Goal: Task Accomplishment & Management: Manage account settings

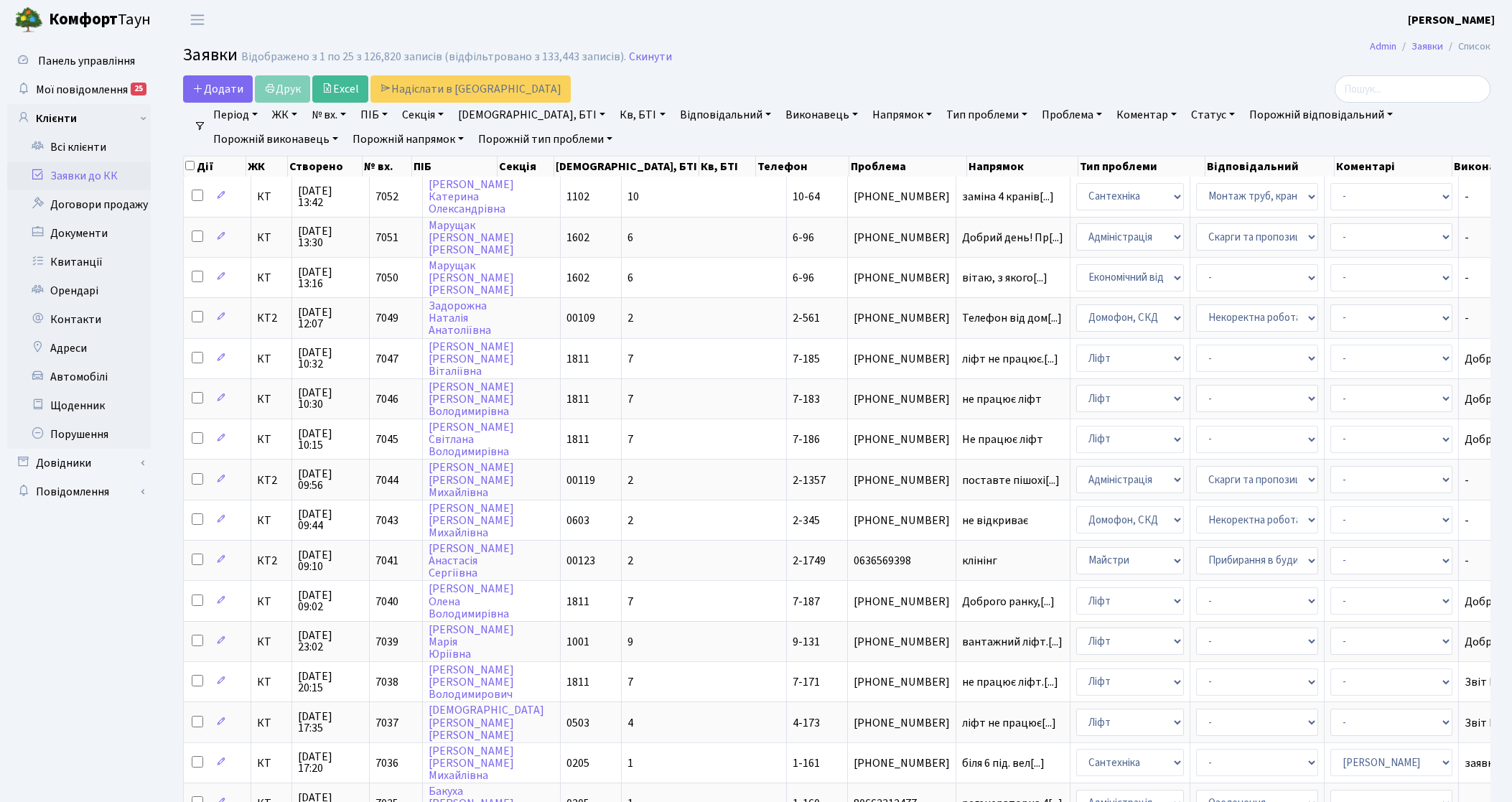
select select "25"
click at [102, 167] on link "Заявки до КК" at bounding box center [79, 176] width 144 height 29
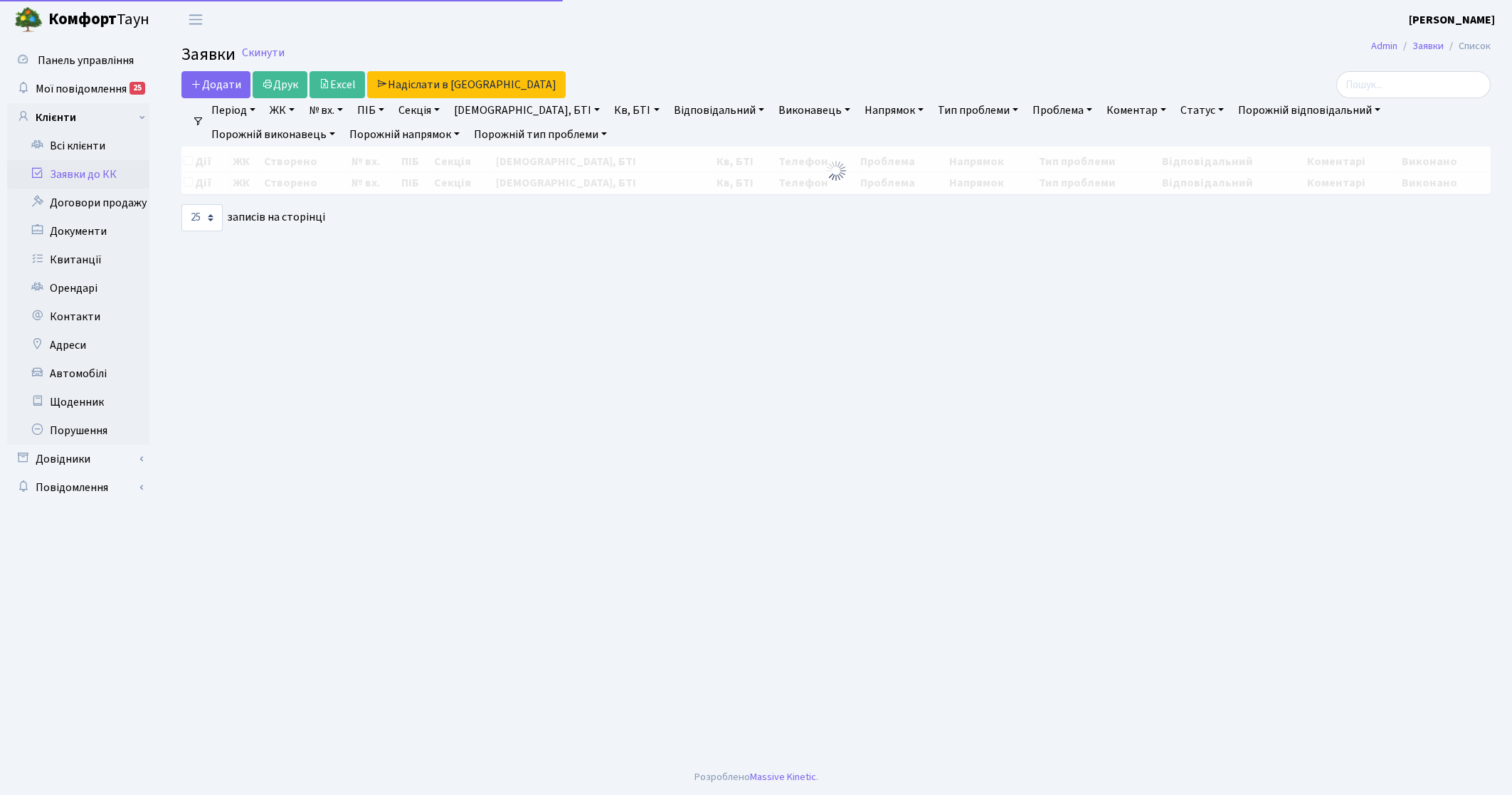
select select "25"
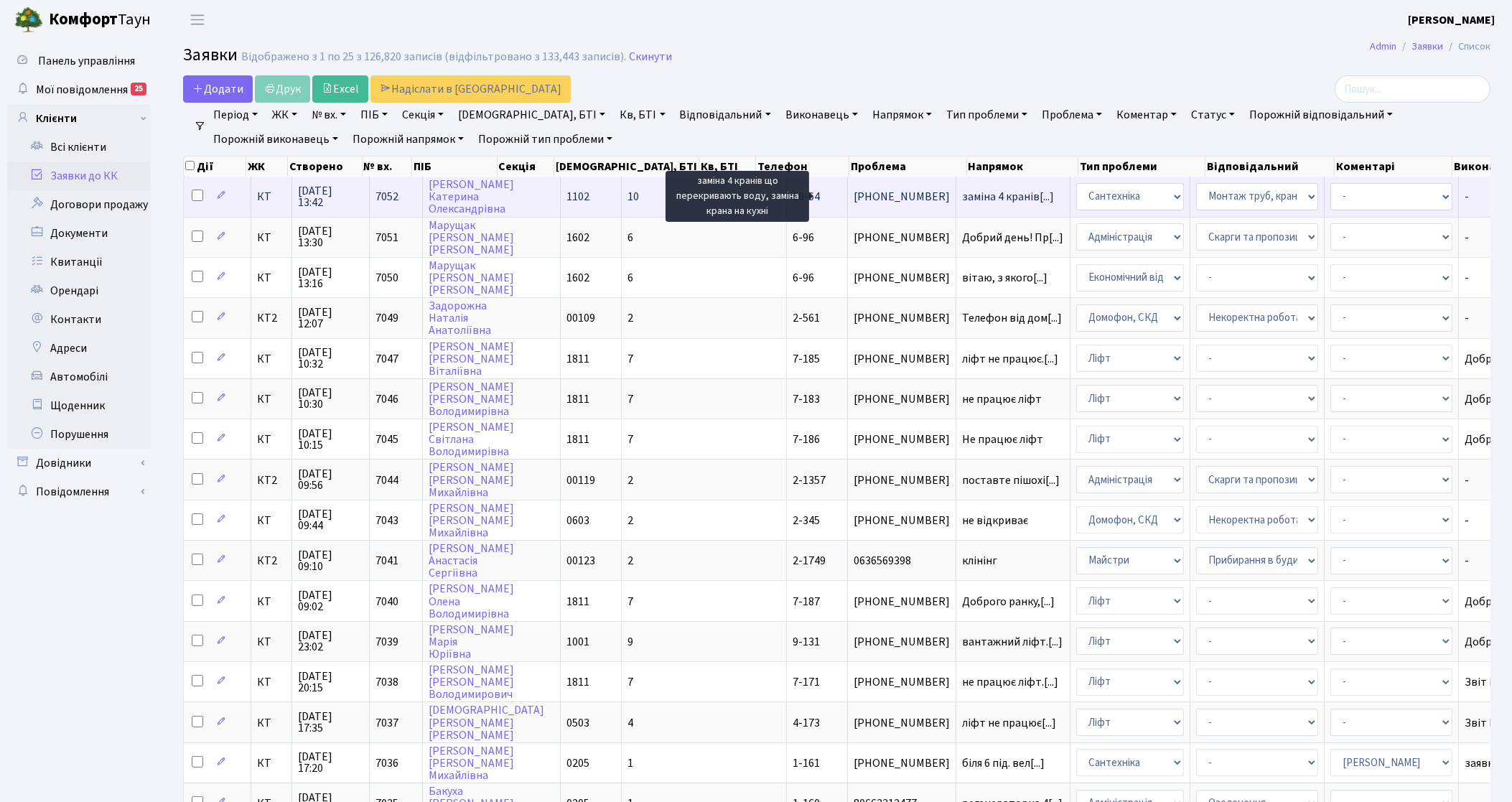
click at [962, 197] on span "заміна 4 кранів[...]" at bounding box center [1008, 196] width 92 height 16
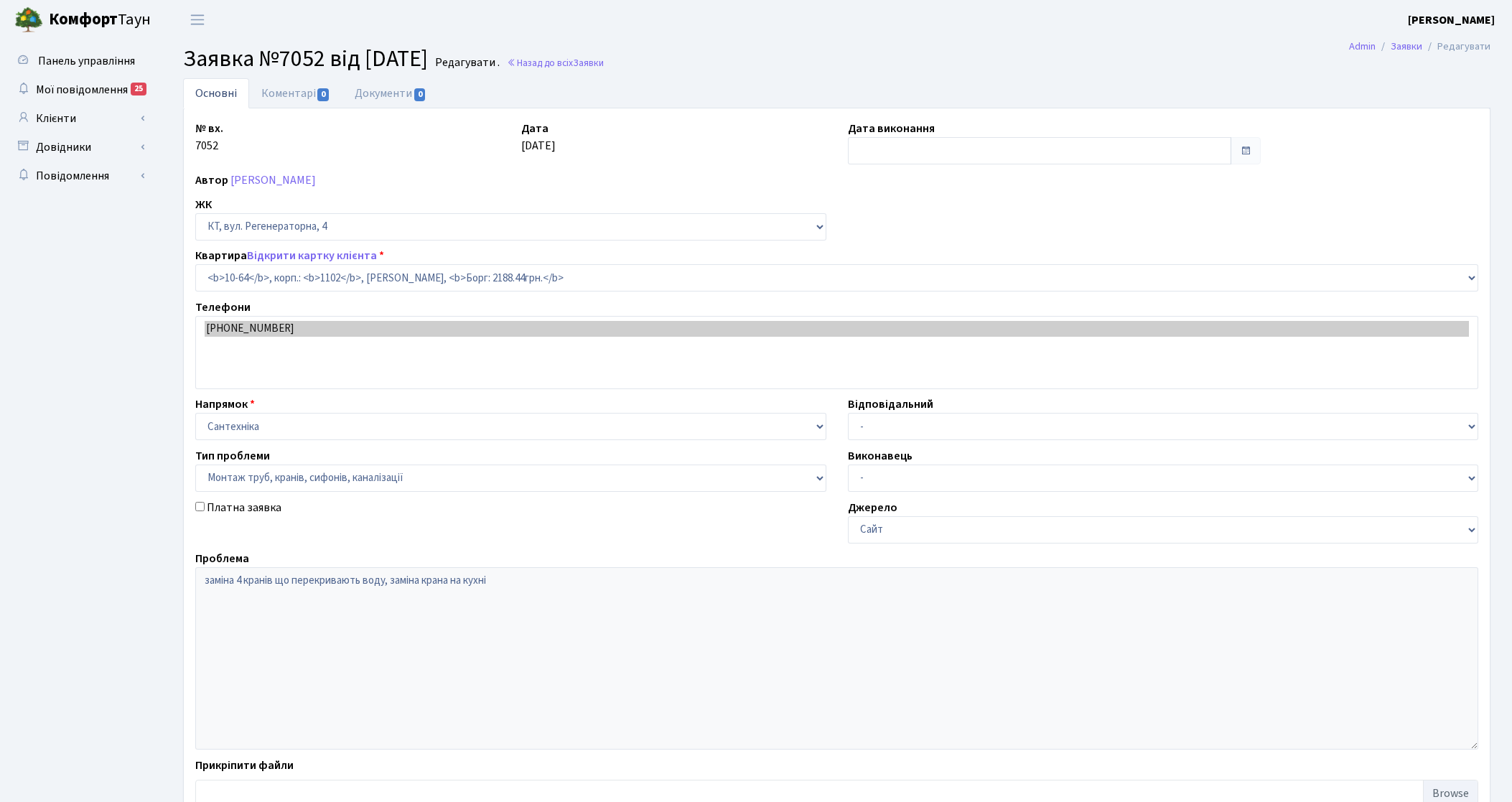
select select "6633"
select select "37"
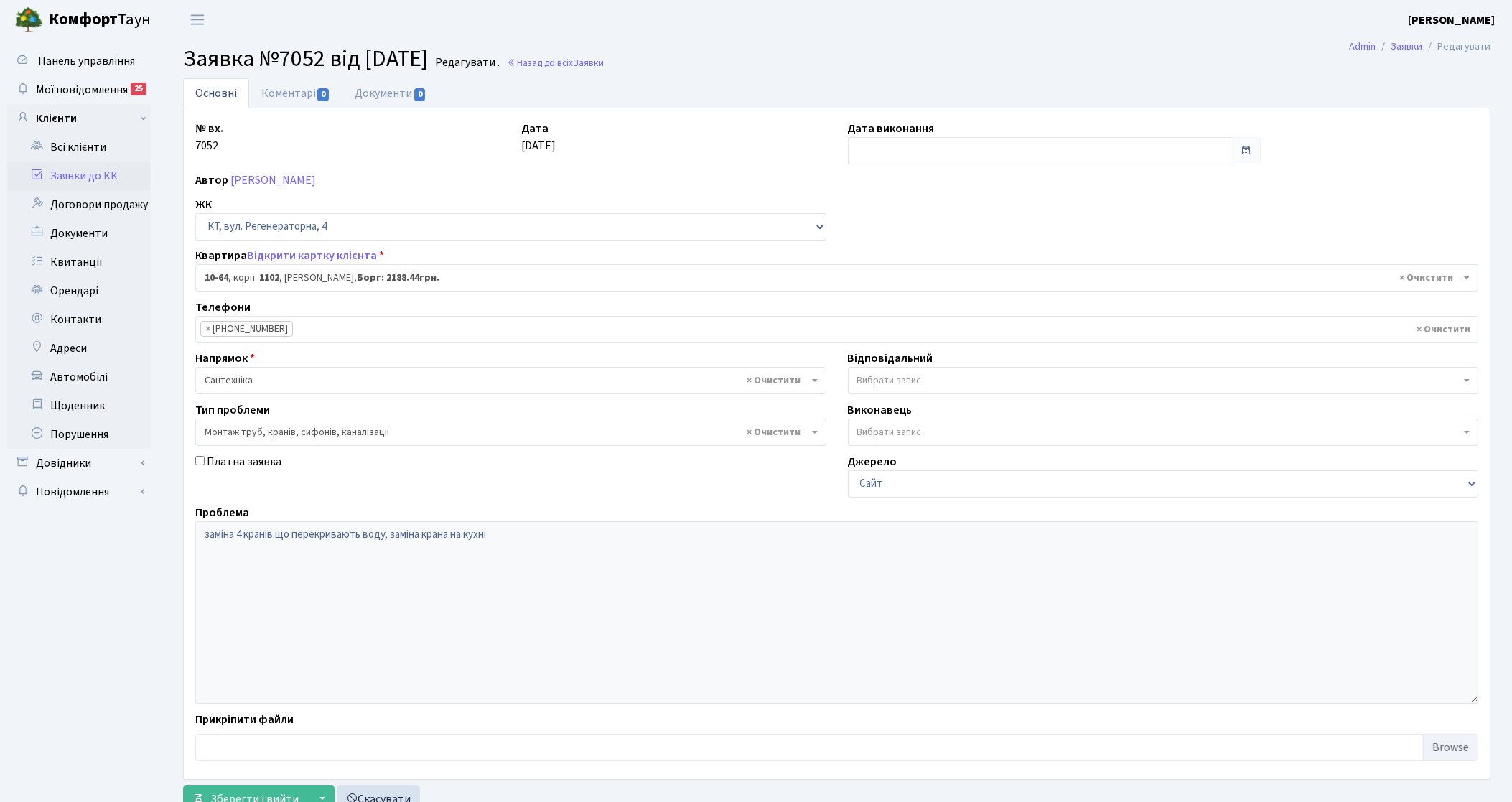
click at [131, 177] on link "Заявки до КК" at bounding box center [79, 176] width 144 height 29
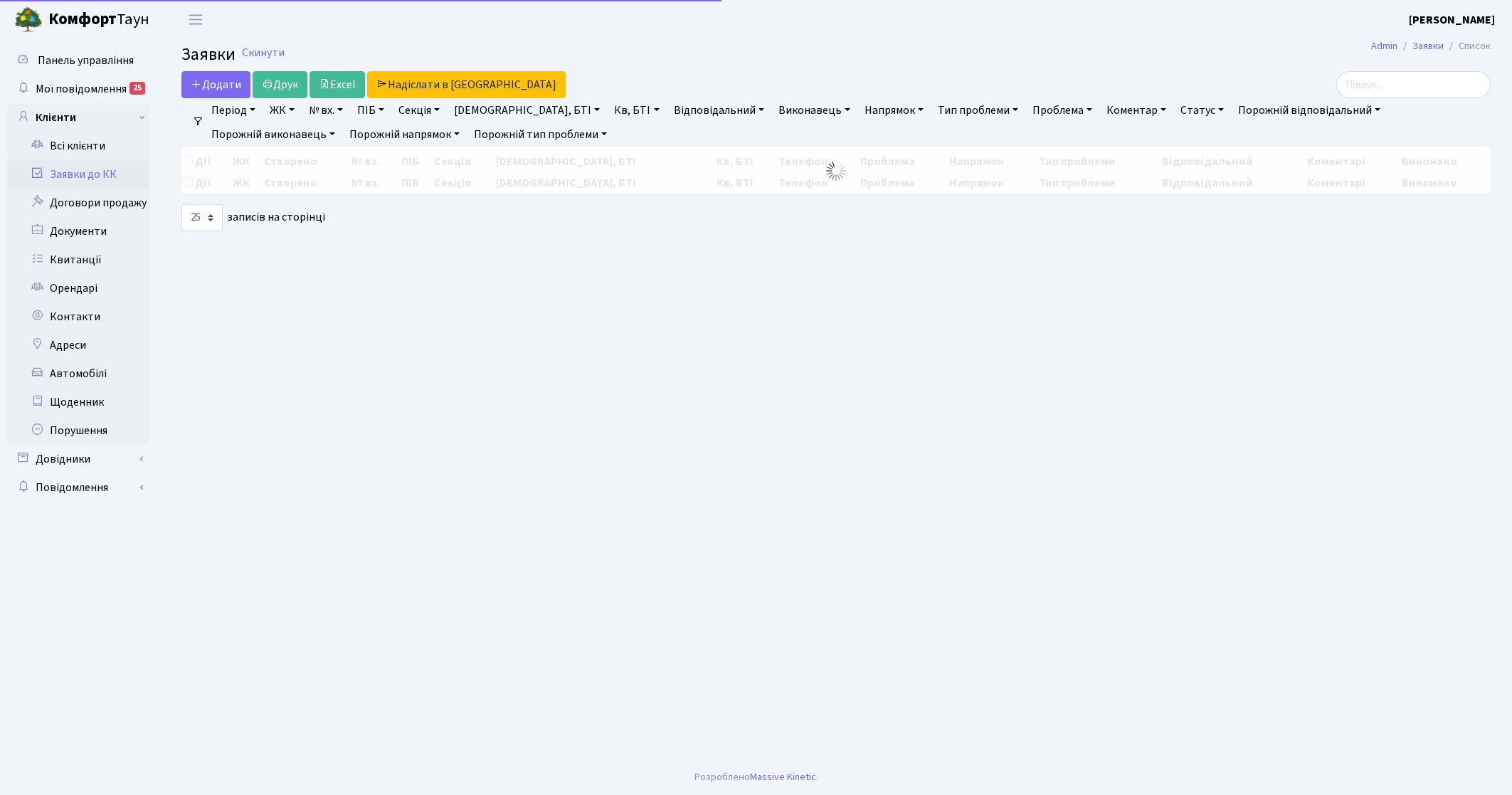
select select "25"
